Goal: Find specific page/section: Find specific page/section

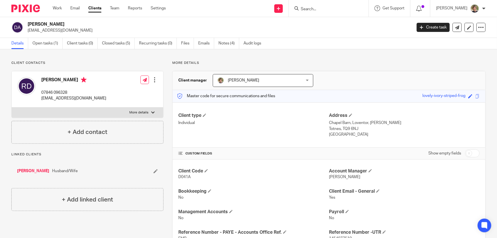
click at [316, 8] on input "Search" at bounding box center [325, 9] width 51 height 5
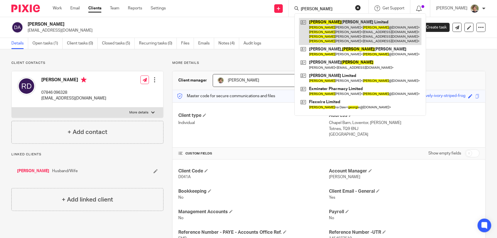
type input "[PERSON_NAME]"
click at [359, 27] on link at bounding box center [360, 31] width 123 height 27
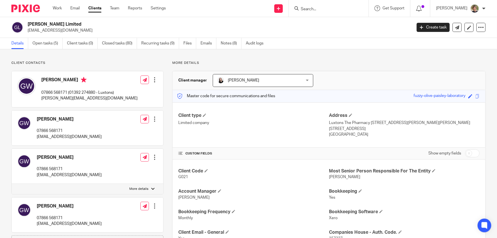
click at [333, 10] on input "Search" at bounding box center [325, 9] width 51 height 5
click at [457, 9] on p "[PERSON_NAME]" at bounding box center [451, 8] width 31 height 6
click at [459, 38] on span "Logout" at bounding box center [459, 40] width 13 height 4
